Goal: Book appointment/travel/reservation

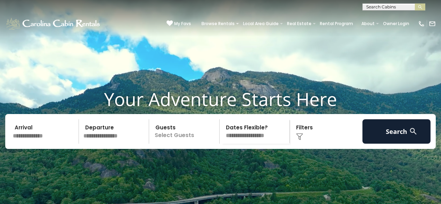
scroll to position [10, 0]
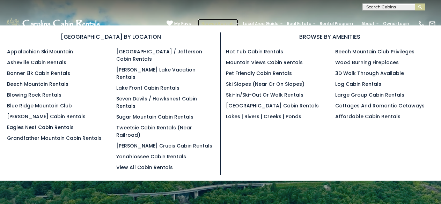
click at [205, 20] on link "Browse Rentals" at bounding box center [218, 24] width 40 height 10
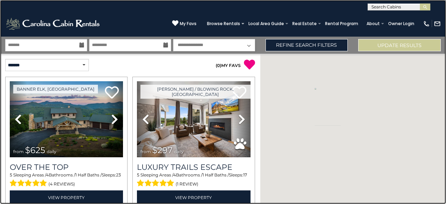
click at [22, 27] on link at bounding box center [223, 102] width 446 height 204
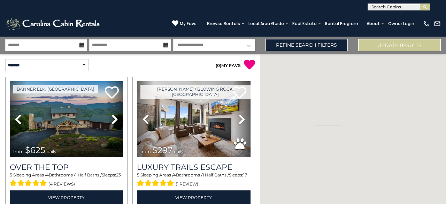
scroll to position [1780, 0]
